Goal: Navigation & Orientation: Find specific page/section

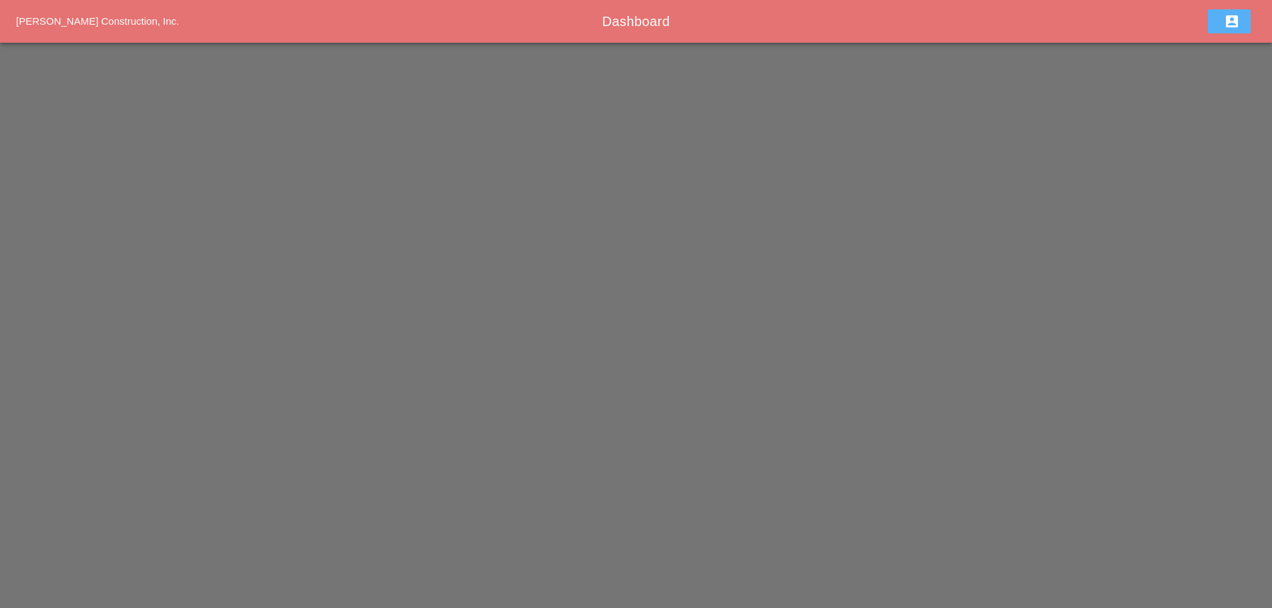
click at [1215, 18] on button "account_box" at bounding box center [1229, 21] width 43 height 24
click at [1227, 53] on div "Sign Out" at bounding box center [1232, 57] width 41 height 16
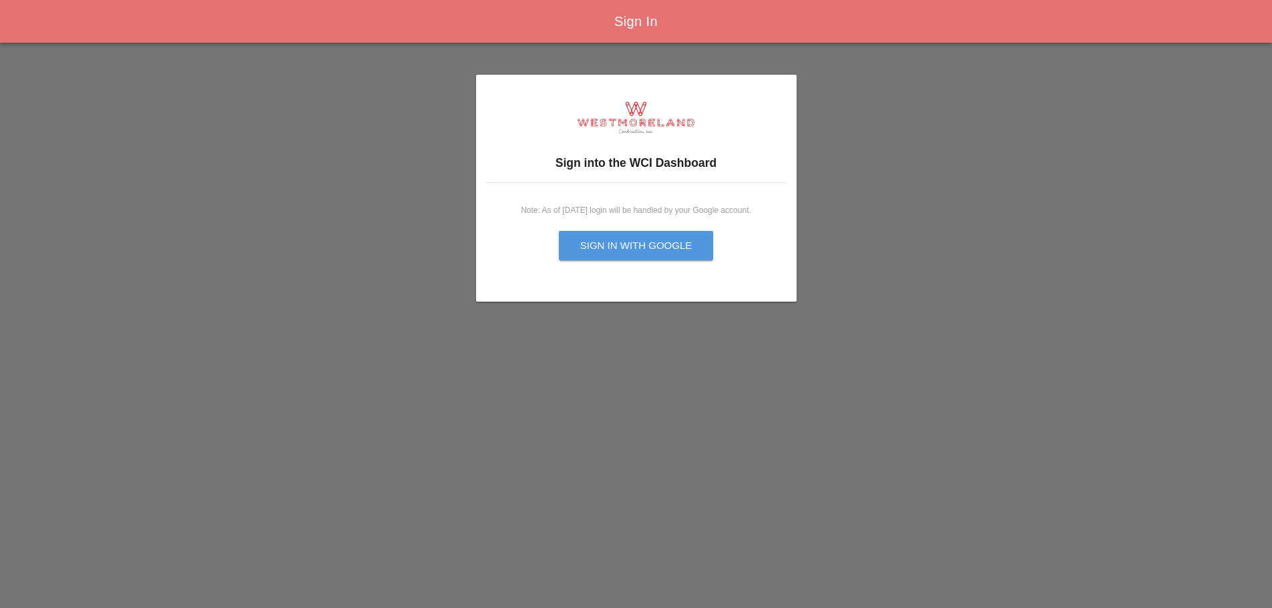
click at [644, 248] on div "Sign in with Google" at bounding box center [636, 245] width 112 height 15
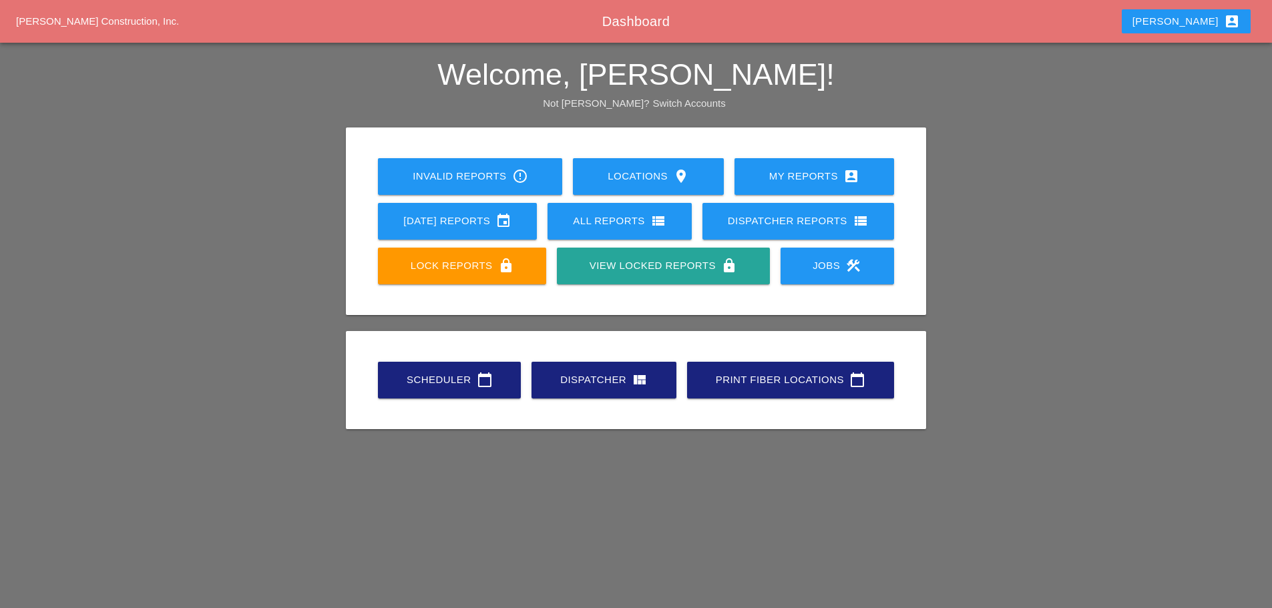
click at [614, 379] on div "Dispatcher view_quilt" at bounding box center [604, 380] width 102 height 16
